Goal: Information Seeking & Learning: Check status

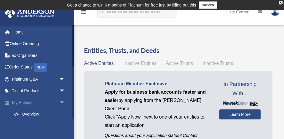
click at [62, 102] on span "arrow_drop_down" at bounding box center [65, 102] width 12 height 12
click at [62, 102] on span "arrow_drop_up" at bounding box center [65, 102] width 12 height 12
click at [34, 113] on link "Overview" at bounding box center [41, 114] width 66 height 12
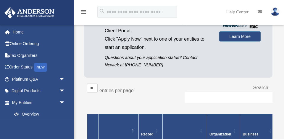
scroll to position [105, 0]
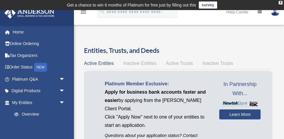
click at [274, 13] on img at bounding box center [274, 11] width 9 height 9
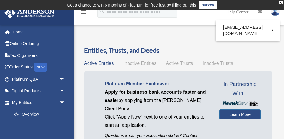
click at [274, 13] on img at bounding box center [274, 11] width 9 height 9
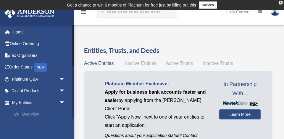
click at [35, 113] on link "Overview" at bounding box center [41, 114] width 66 height 12
click at [62, 101] on span "arrow_drop_down" at bounding box center [65, 102] width 12 height 12
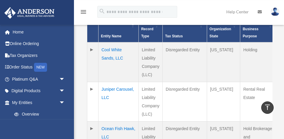
scroll to position [187, 0]
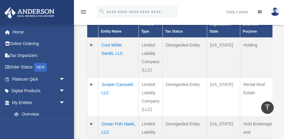
click at [109, 53] on td "Cool White Sands, LLC" at bounding box center [118, 58] width 40 height 40
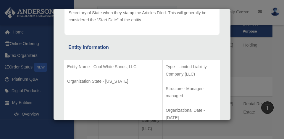
scroll to position [0, 0]
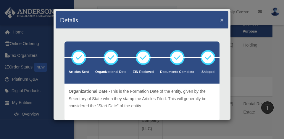
click at [223, 19] on button "×" at bounding box center [222, 20] width 4 height 6
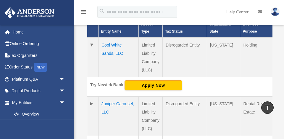
click at [111, 113] on td "Juniper Carousel, LLC" at bounding box center [118, 115] width 40 height 39
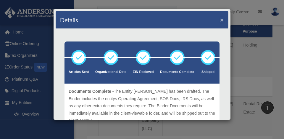
click at [221, 20] on button "×" at bounding box center [222, 20] width 4 height 6
